Goal: Transaction & Acquisition: Purchase product/service

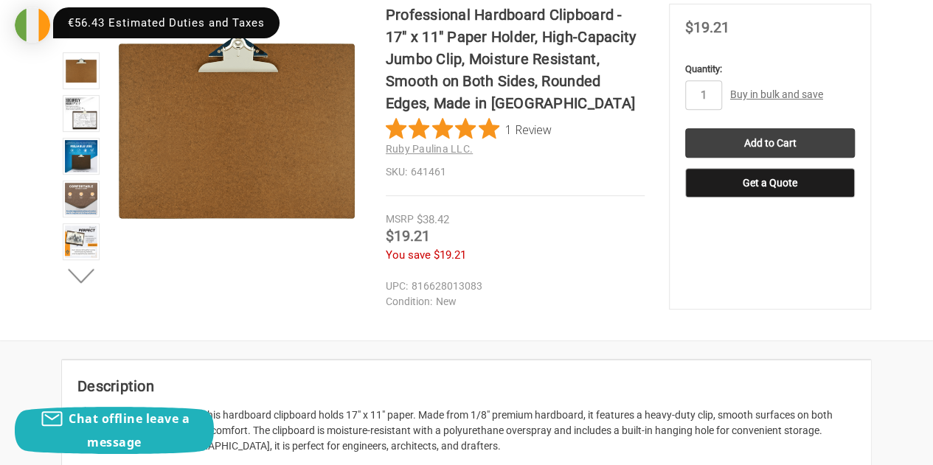
click at [763, 96] on link "Buy in bulk and save" at bounding box center [776, 94] width 93 height 12
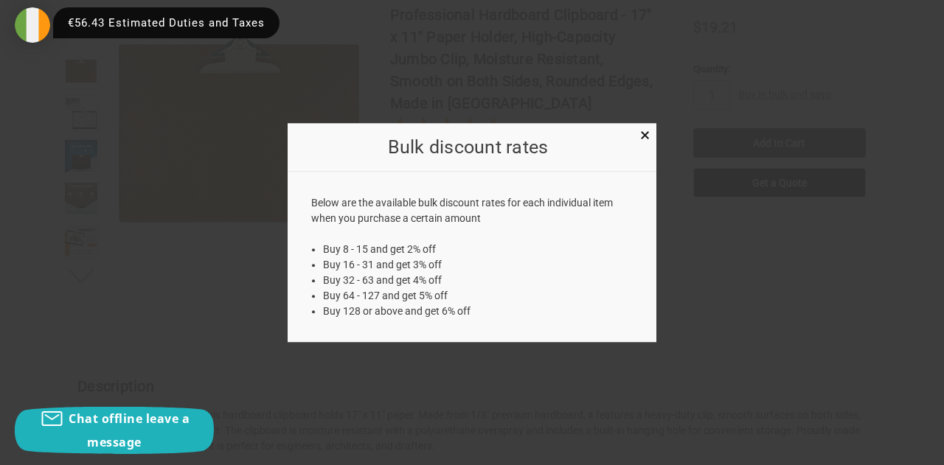
click at [372, 254] on li "Buy 8 - 15 and get 2% off" at bounding box center [478, 249] width 310 height 15
copy ul "Buy 8 - 15 and get 2% off"
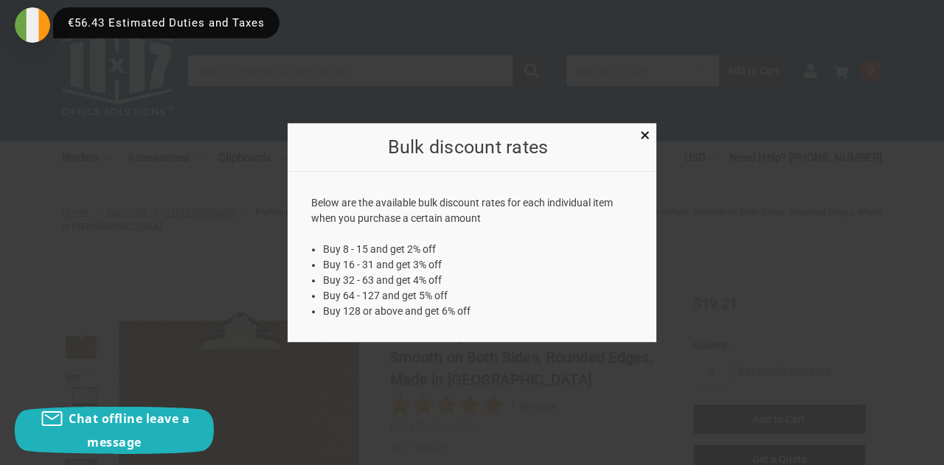
click at [404, 253] on li "Buy 8 - 15 and get 2% off" at bounding box center [478, 249] width 310 height 15
copy ul "Buy 8 - 15 and get 2% off"
